Goal: Task Accomplishment & Management: Use online tool/utility

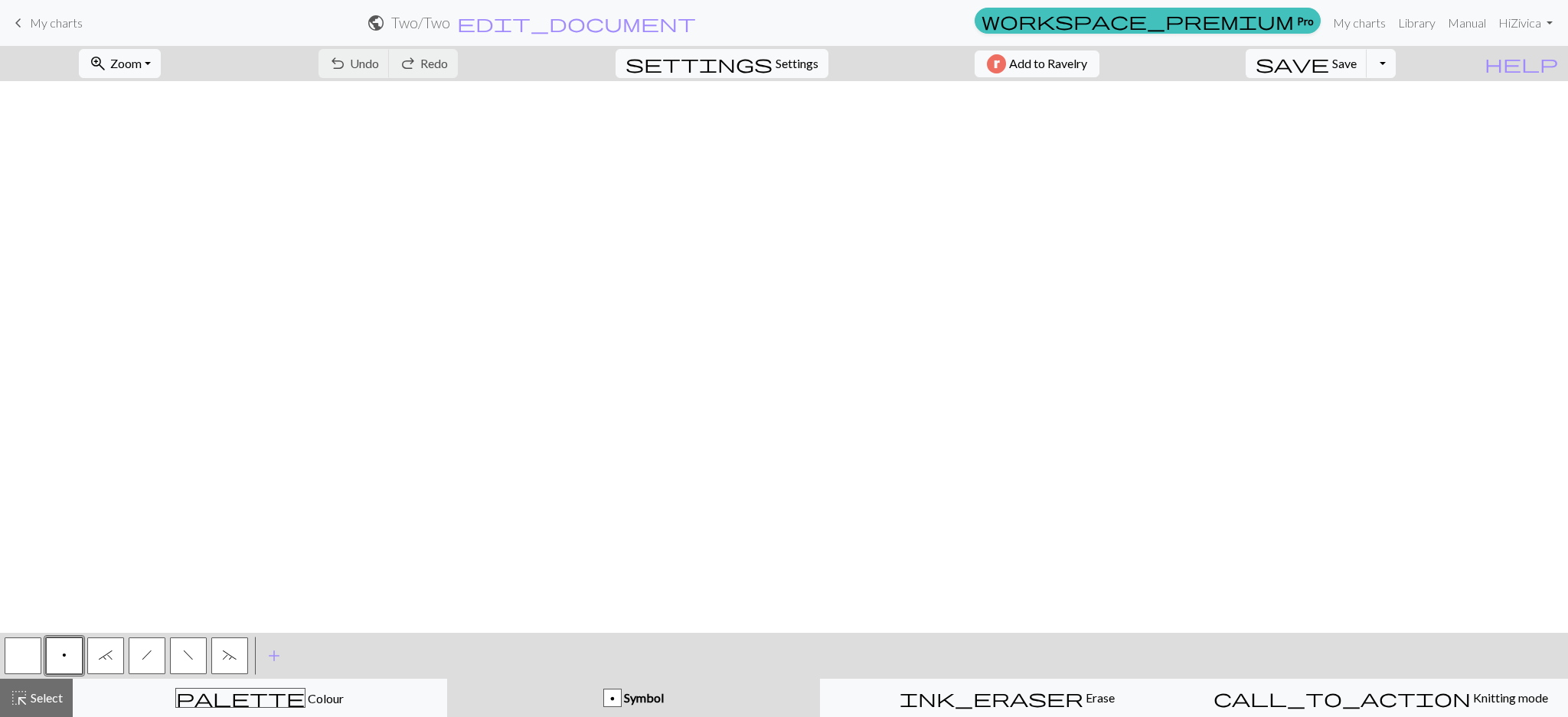
scroll to position [2593, 2406]
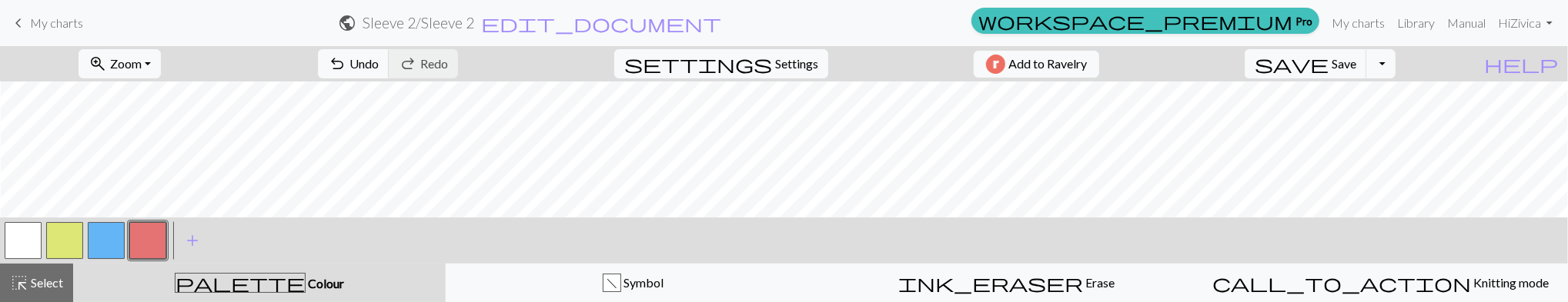
scroll to position [1247, 22]
click at [108, 237] on button "button" at bounding box center [106, 240] width 37 height 37
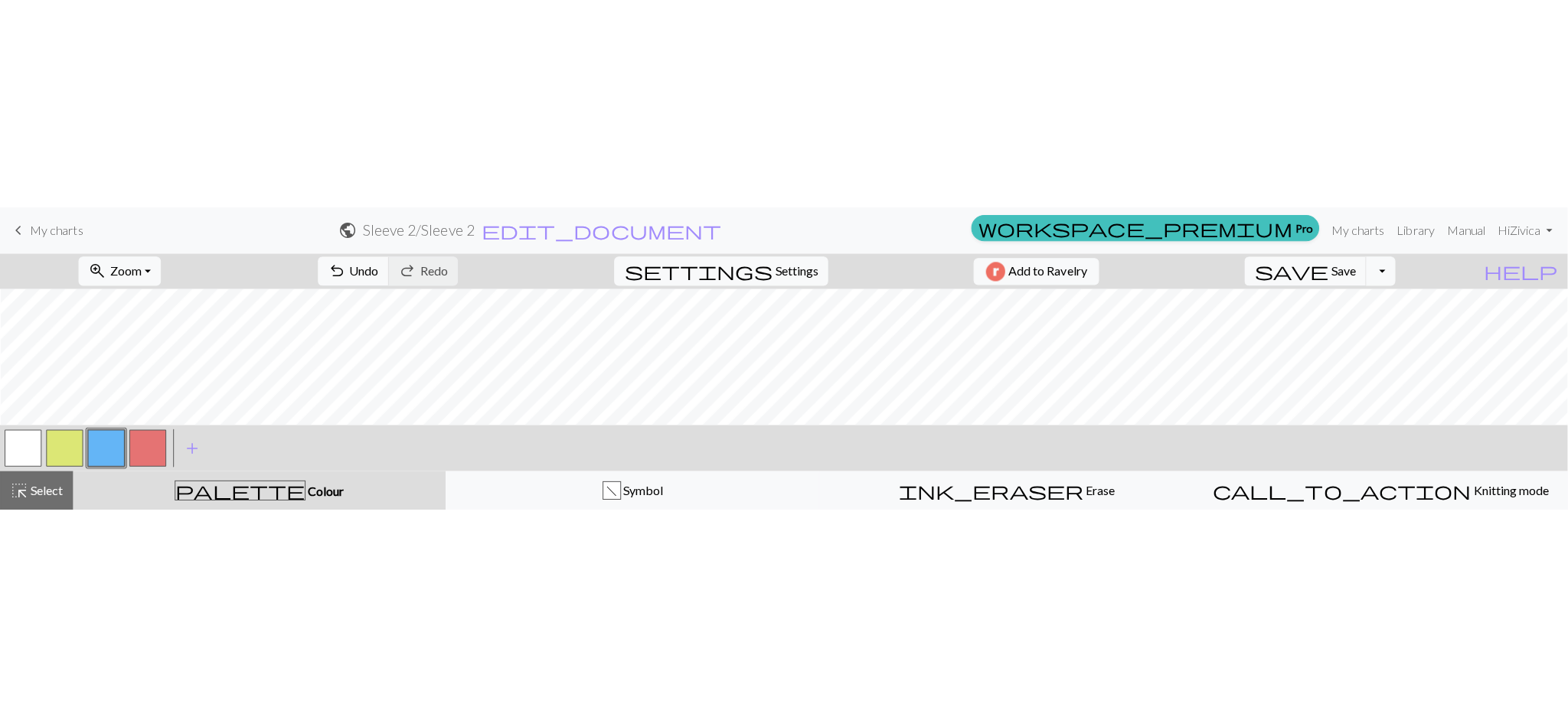
scroll to position [1230, 22]
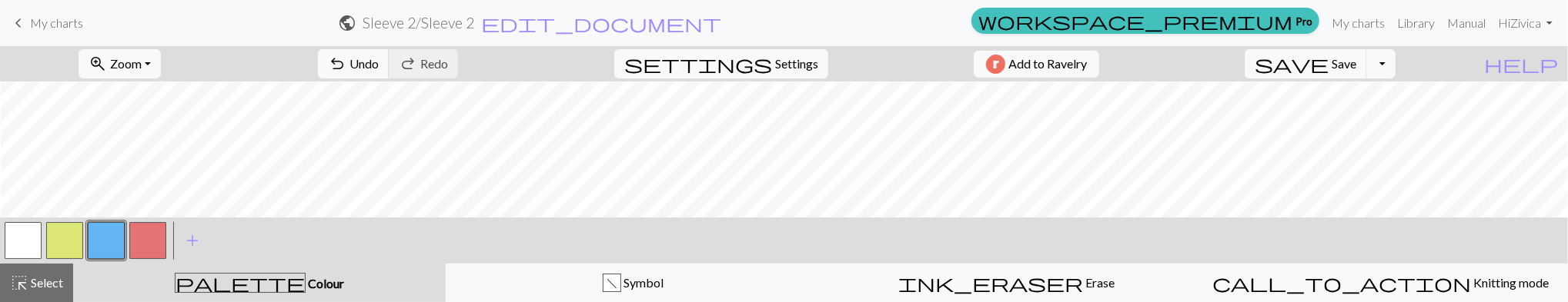
click at [151, 222] on div at bounding box center [148, 240] width 42 height 42
click at [145, 225] on button "button" at bounding box center [147, 240] width 37 height 37
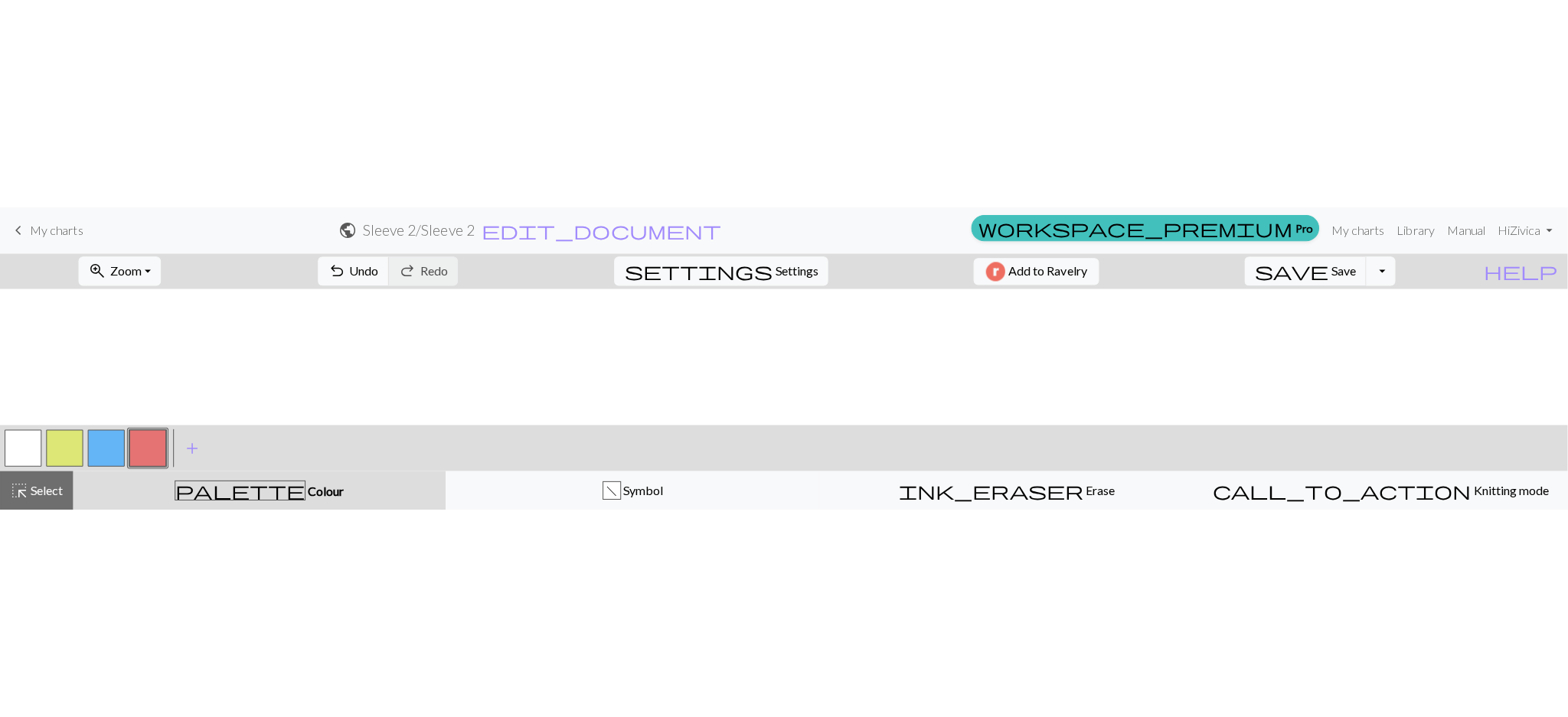
scroll to position [1062, 22]
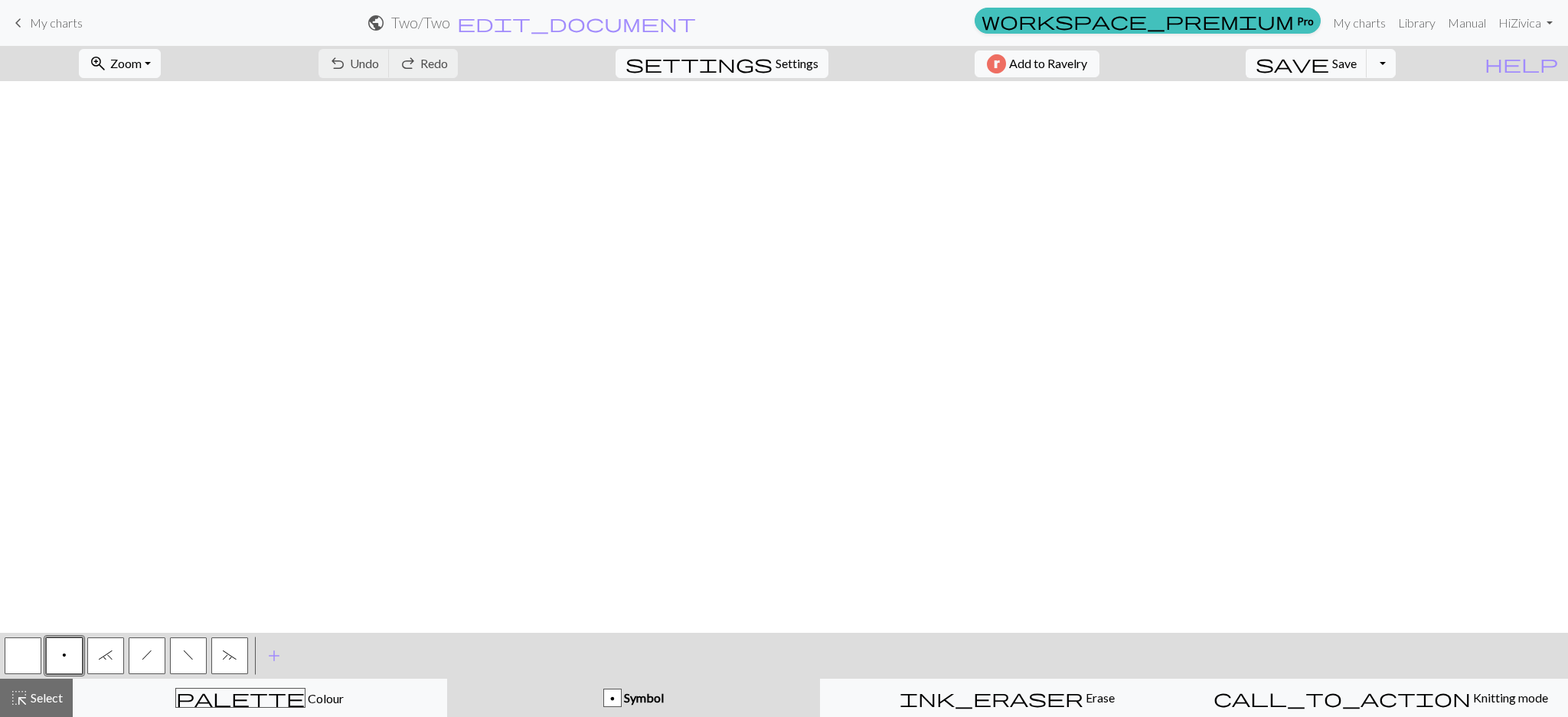
scroll to position [2593, 2406]
